Goal: Information Seeking & Learning: Find specific fact

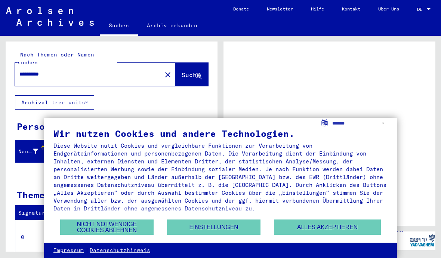
click at [327, 227] on button "Alles akzeptieren" at bounding box center [327, 227] width 107 height 15
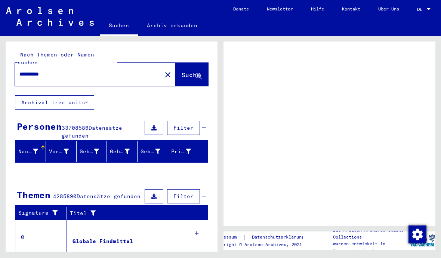
click at [420, 9] on span "DE" at bounding box center [421, 9] width 8 height 5
click at [434, 22] on mat-toolbar "Suchen Archiv erkunden navbar.searchExplore1 navbar.searchExplore2 Donate Newsl…" at bounding box center [220, 18] width 441 height 36
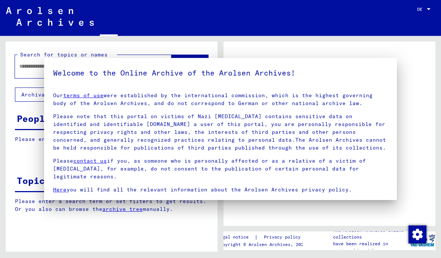
type input "**********"
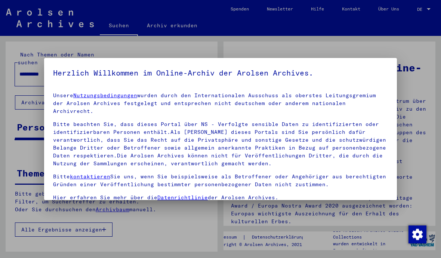
click at [411, 137] on div at bounding box center [220, 129] width 441 height 258
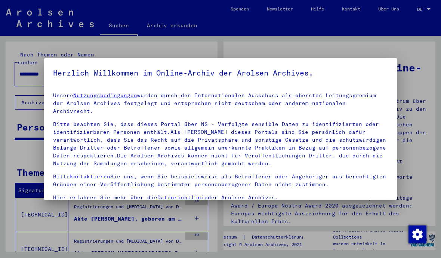
click at [359, 47] on div at bounding box center [220, 129] width 441 height 258
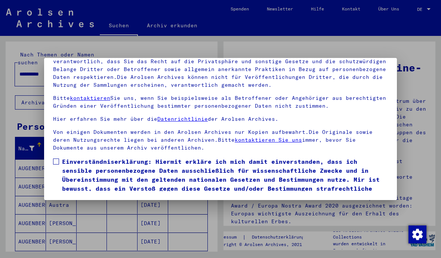
scroll to position [84, 0]
click at [61, 157] on label "Einverständniserklärung: Hiermit erkläre ich mich damit einverstanden, dass ich…" at bounding box center [220, 179] width 335 height 45
click at [85, 206] on button "Ich stimme zu" at bounding box center [81, 213] width 56 height 14
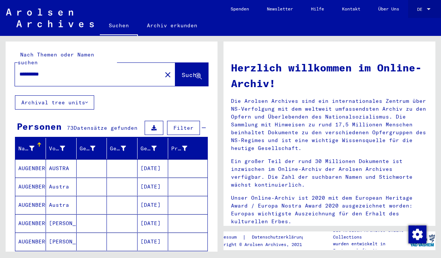
click at [420, 9] on span "DE" at bounding box center [421, 9] width 8 height 5
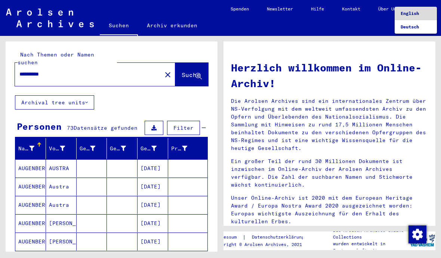
click at [425, 10] on span "English" at bounding box center [416, 13] width 30 height 13
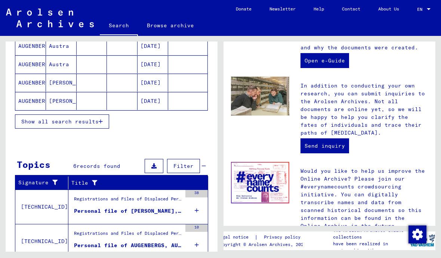
scroll to position [132, 0]
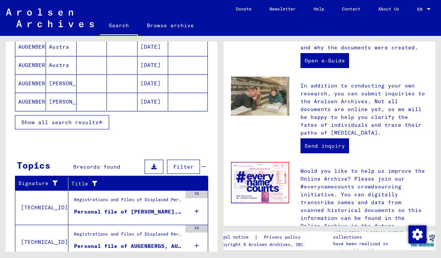
click at [168, 208] on div "Personal file of [PERSON_NAME], born on [DEMOGRAPHIC_DATA]" at bounding box center [128, 212] width 108 height 8
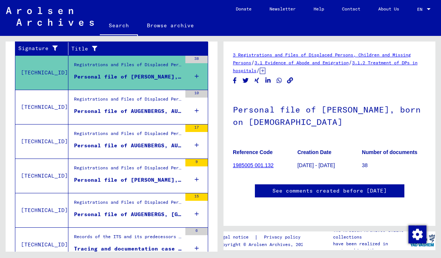
click at [260, 162] on link "1985005 001.132" at bounding box center [253, 165] width 41 height 6
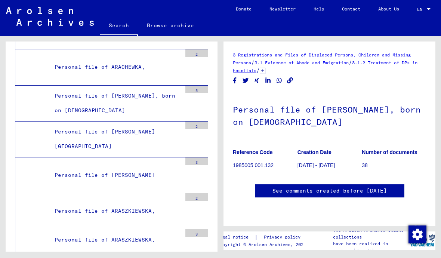
scroll to position [4773, 0]
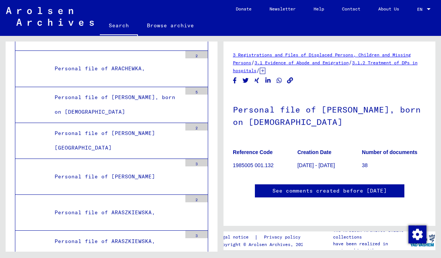
click at [350, 187] on link "See comments created before [DATE]" at bounding box center [330, 191] width 114 height 8
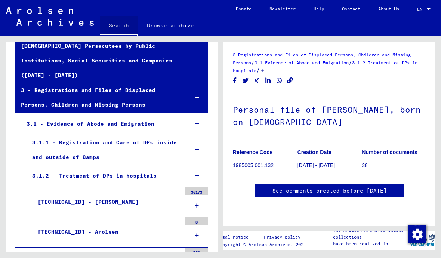
scroll to position [103, 0]
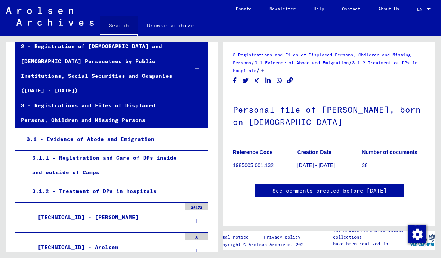
click at [124, 19] on link "Search" at bounding box center [119, 25] width 38 height 19
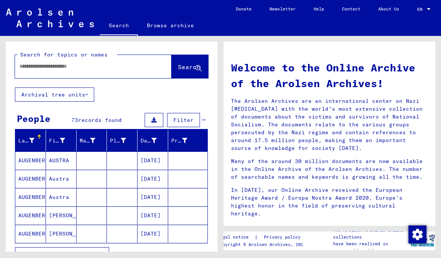
scroll to position [32, 0]
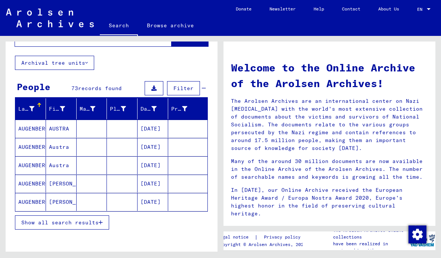
click at [86, 225] on span "Show all search results" at bounding box center [59, 222] width 77 height 7
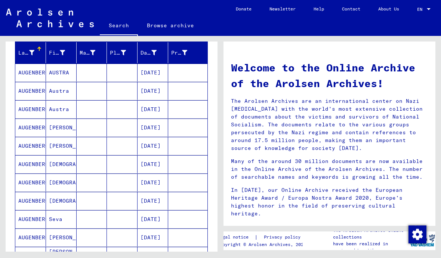
scroll to position [88, 0]
click at [70, 71] on mat-cell "AUSTRA" at bounding box center [61, 72] width 31 height 18
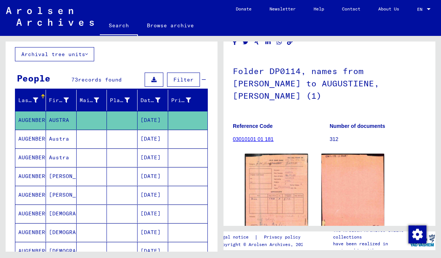
scroll to position [43, 0]
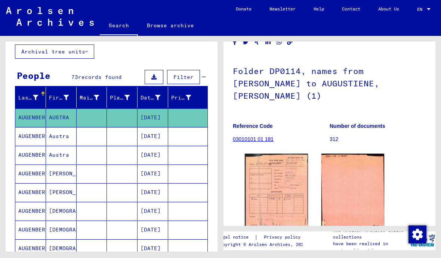
click at [148, 132] on mat-cell "[DATE]" at bounding box center [153, 136] width 31 height 18
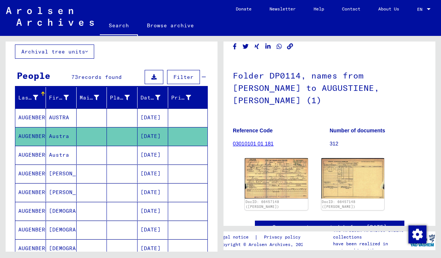
scroll to position [34, 0]
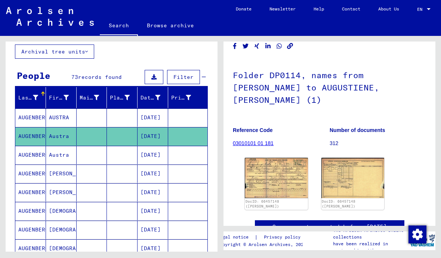
click at [148, 110] on mat-cell "[DATE]" at bounding box center [153, 117] width 31 height 18
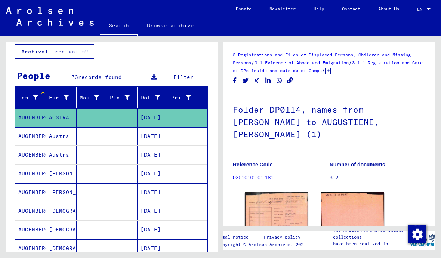
click at [286, 215] on img at bounding box center [276, 230] width 63 height 76
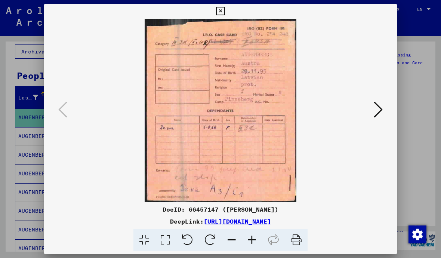
click at [227, 18] on button at bounding box center [220, 11] width 13 height 15
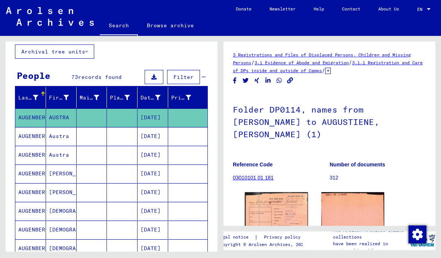
click at [157, 136] on mat-cell "[DATE]" at bounding box center [153, 136] width 31 height 18
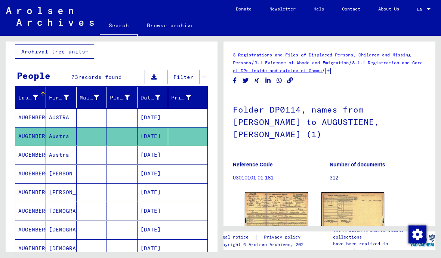
click at [280, 208] on img at bounding box center [276, 212] width 63 height 40
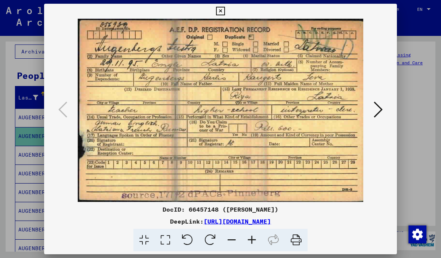
click at [225, 14] on icon at bounding box center [220, 11] width 9 height 9
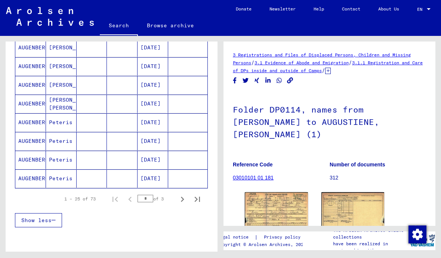
scroll to position [431, 0]
click at [42, 129] on mat-cell "AUGENBERGS" at bounding box center [30, 122] width 31 height 18
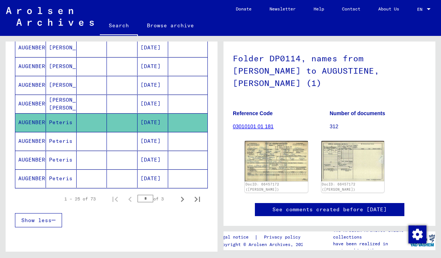
click at [282, 163] on img at bounding box center [276, 161] width 63 height 40
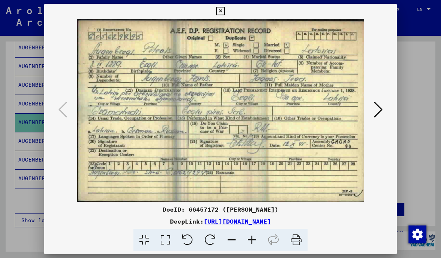
click at [379, 116] on icon at bounding box center [378, 110] width 9 height 18
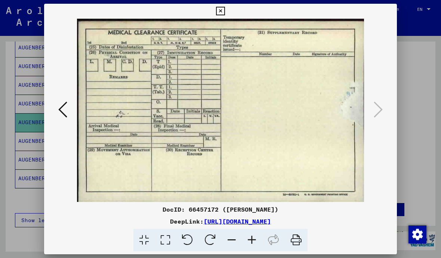
click at [376, 122] on div at bounding box center [220, 110] width 353 height 183
click at [227, 16] on button at bounding box center [220, 11] width 13 height 15
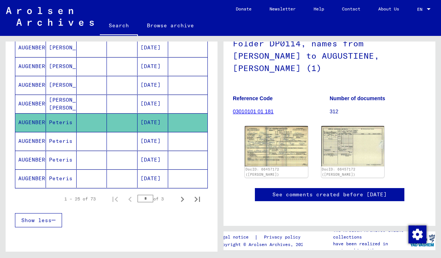
scroll to position [76, 0]
click at [80, 140] on mat-cell at bounding box center [92, 141] width 31 height 18
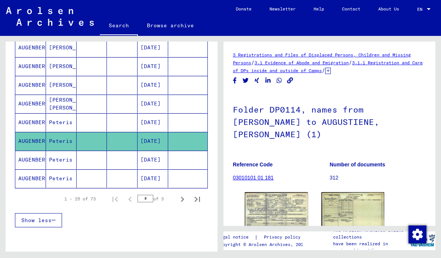
click at [288, 206] on img at bounding box center [276, 212] width 63 height 40
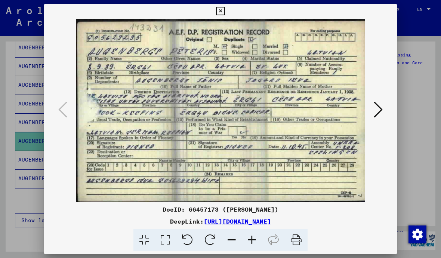
click at [349, 125] on img at bounding box center [221, 110] width 302 height 183
click at [380, 114] on icon at bounding box center [378, 110] width 9 height 18
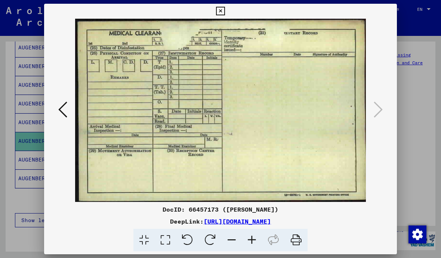
click at [225, 11] on icon at bounding box center [220, 11] width 9 height 9
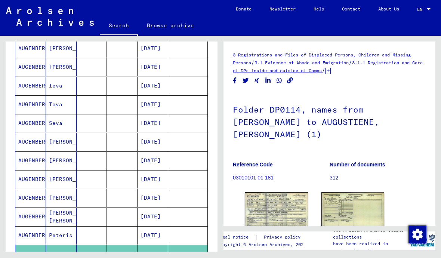
scroll to position [314, 0]
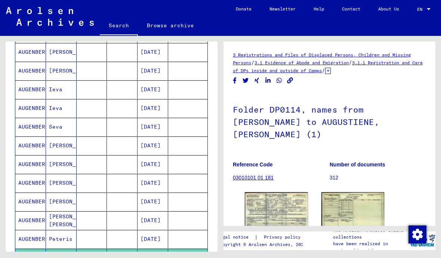
click at [45, 223] on mat-cell "AUGENBERGS" at bounding box center [30, 220] width 31 height 18
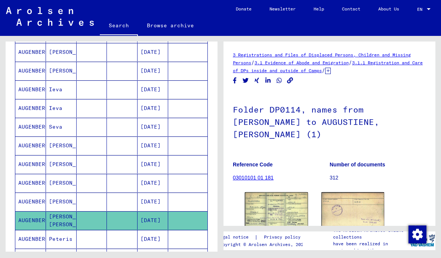
click at [291, 203] on img at bounding box center [276, 211] width 63 height 39
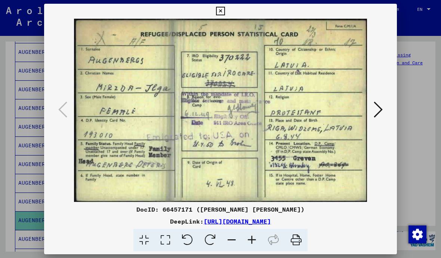
click at [380, 114] on icon at bounding box center [378, 110] width 9 height 18
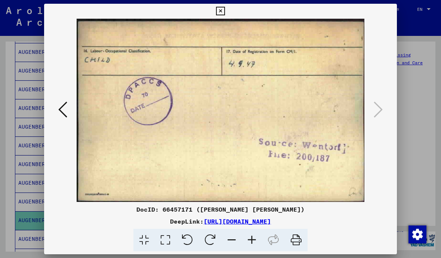
click at [225, 9] on icon at bounding box center [220, 11] width 9 height 9
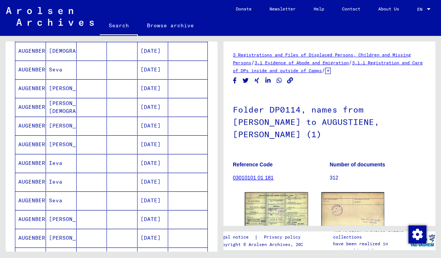
scroll to position [234, 0]
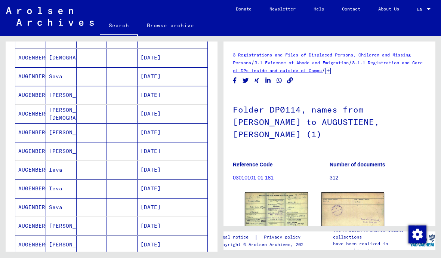
click at [64, 154] on mat-cell "[PERSON_NAME]" at bounding box center [61, 151] width 31 height 18
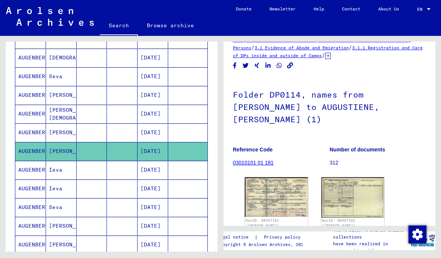
scroll to position [18, 0]
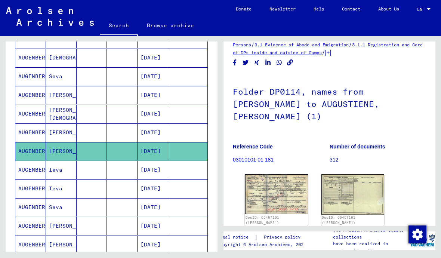
click at [284, 184] on img at bounding box center [276, 194] width 63 height 40
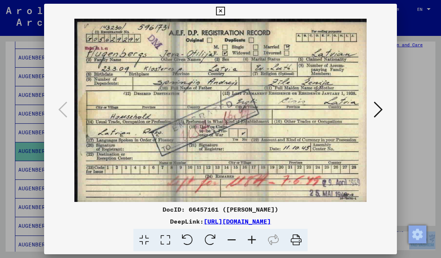
click at [315, 117] on img at bounding box center [221, 110] width 302 height 183
click at [225, 10] on icon at bounding box center [220, 11] width 9 height 9
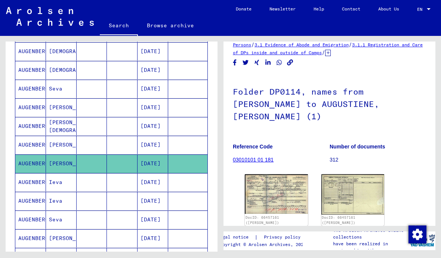
scroll to position [221, 0]
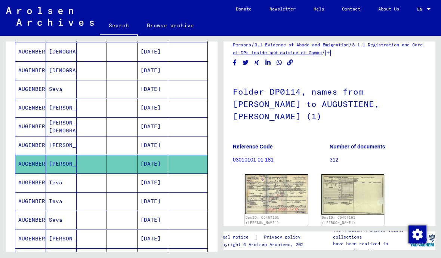
click at [64, 113] on mat-cell "[PERSON_NAME]" at bounding box center [61, 108] width 31 height 18
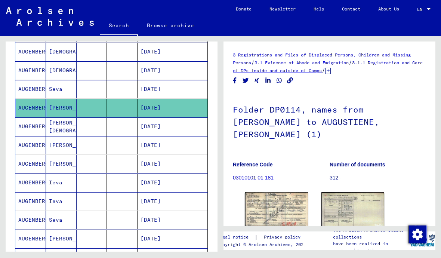
click at [293, 199] on img at bounding box center [276, 212] width 63 height 40
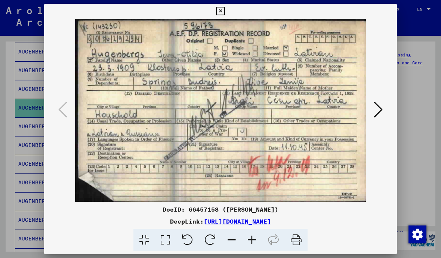
click at [225, 8] on icon at bounding box center [220, 11] width 9 height 9
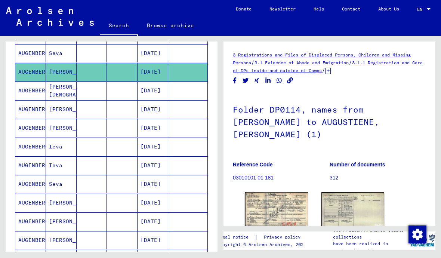
scroll to position [254, 0]
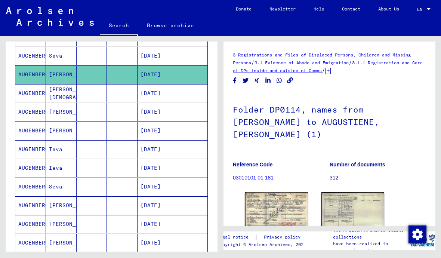
click at [69, 192] on mat-cell "Seva" at bounding box center [61, 187] width 31 height 18
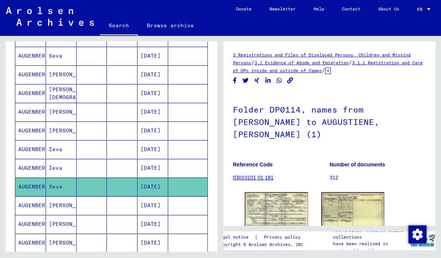
click at [285, 203] on img at bounding box center [276, 212] width 63 height 40
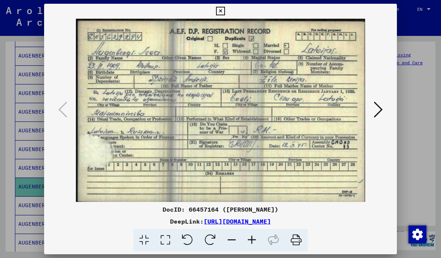
click at [225, 12] on icon at bounding box center [220, 11] width 9 height 9
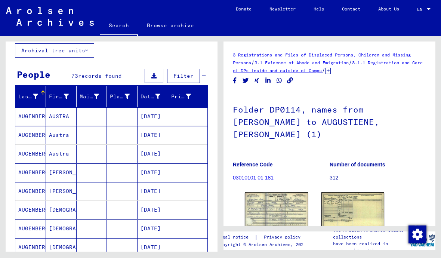
scroll to position [44, 0]
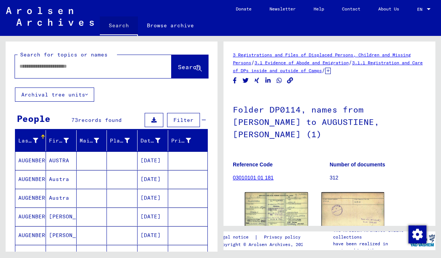
click at [117, 20] on link "Search" at bounding box center [119, 25] width 38 height 19
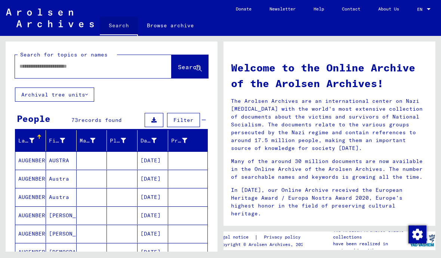
click at [119, 28] on link "Search" at bounding box center [119, 25] width 38 height 19
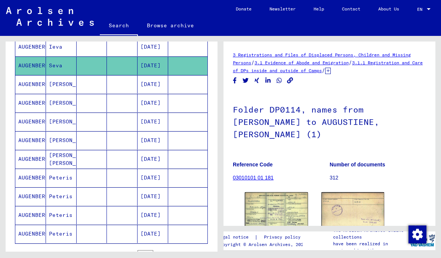
scroll to position [376, 0]
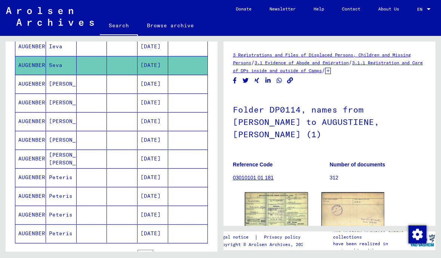
click at [193, 230] on mat-cell at bounding box center [187, 233] width 39 height 18
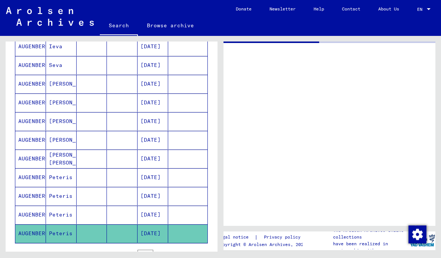
click at [193, 230] on mat-cell at bounding box center [187, 233] width 39 height 18
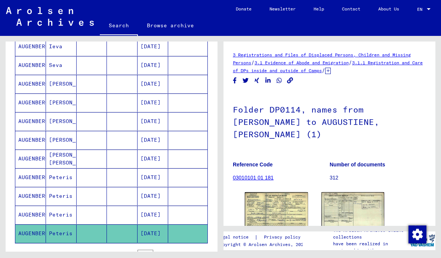
click at [176, 242] on mat-cell at bounding box center [187, 233] width 39 height 18
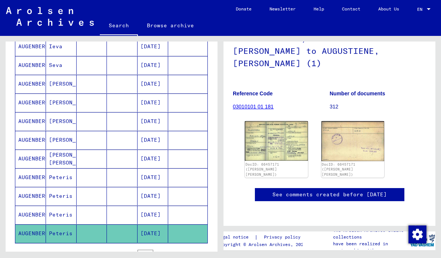
scroll to position [110, 0]
